Goal: Check status

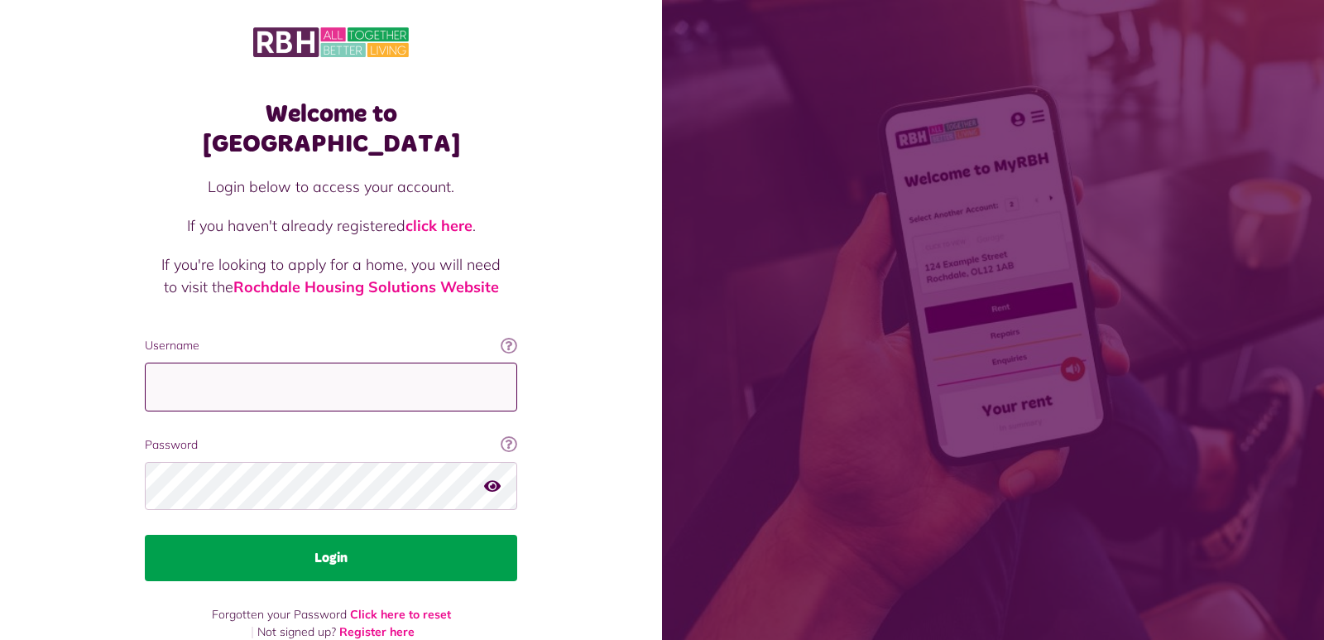
type input "**********"
click at [439, 534] on button "Login" at bounding box center [331, 557] width 372 height 46
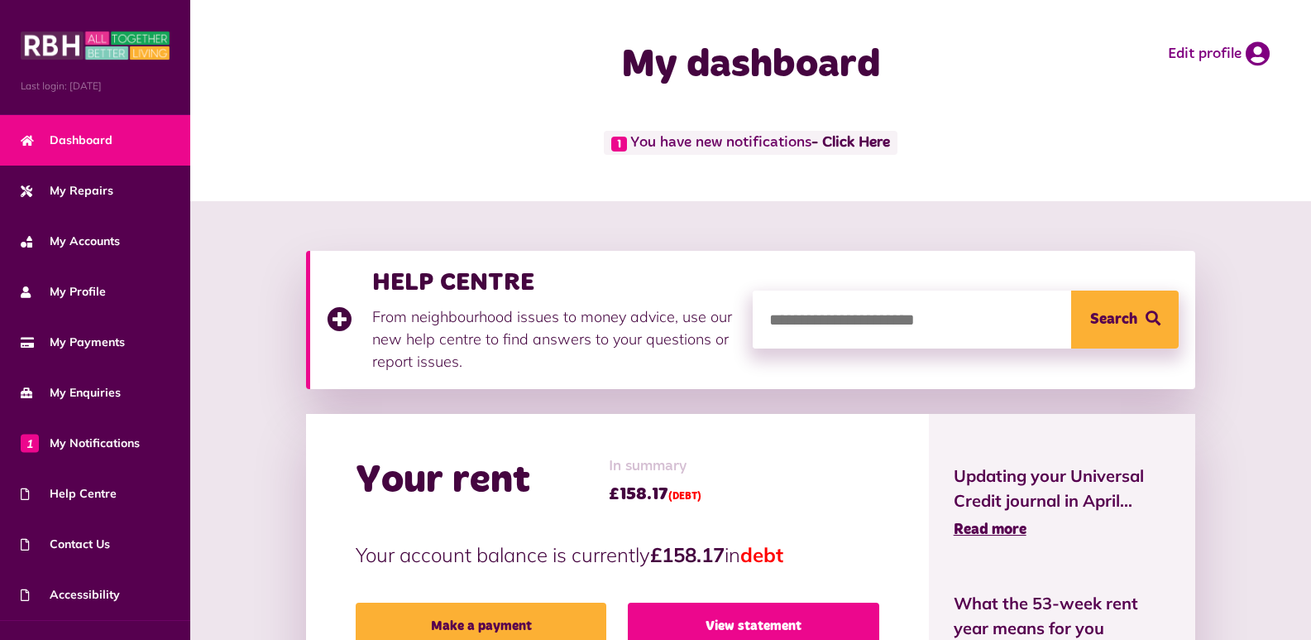
click at [692, 620] on link "View statement" at bounding box center [754, 625] width 252 height 46
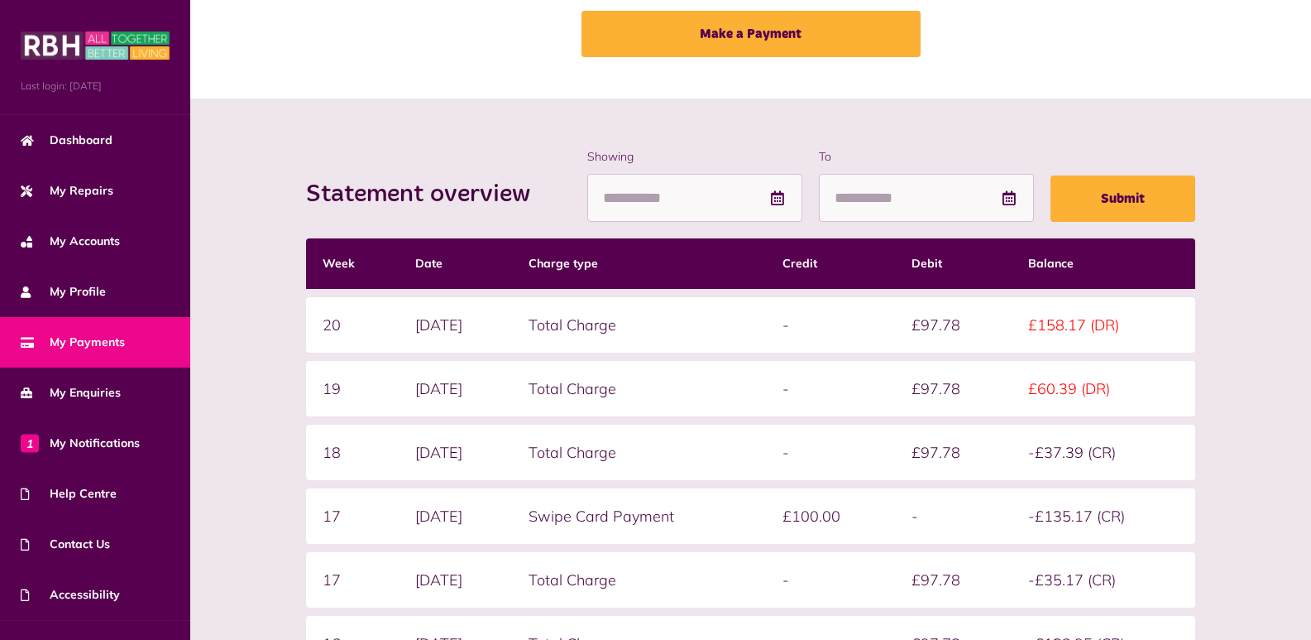
scroll to position [132, 0]
